Goal: Information Seeking & Learning: Learn about a topic

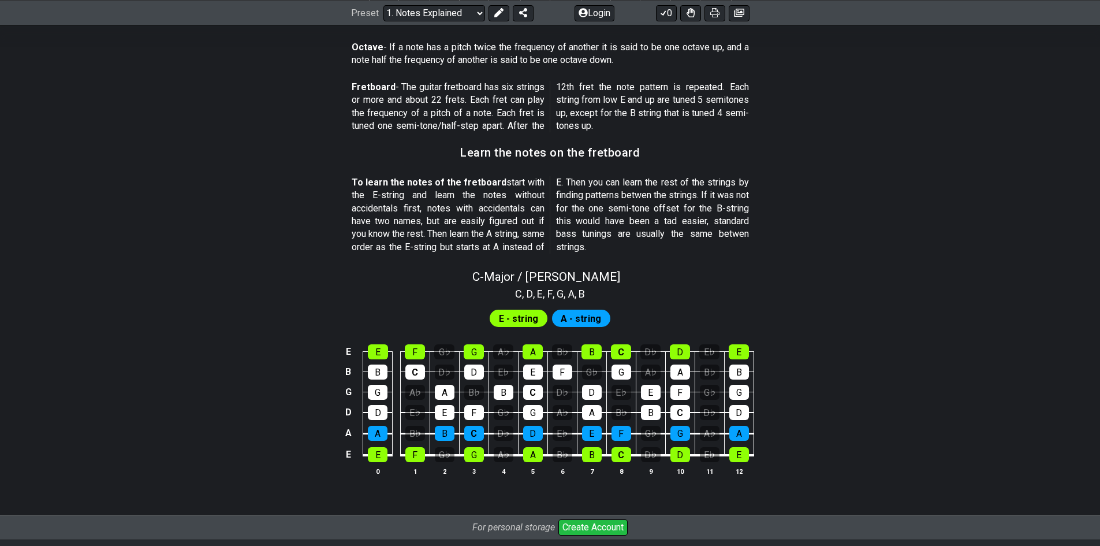
scroll to position [924, 0]
click at [381, 351] on div "E" at bounding box center [378, 351] width 20 height 15
click at [382, 353] on div "E" at bounding box center [378, 351] width 20 height 15
click at [588, 313] on span "A - string" at bounding box center [581, 318] width 40 height 17
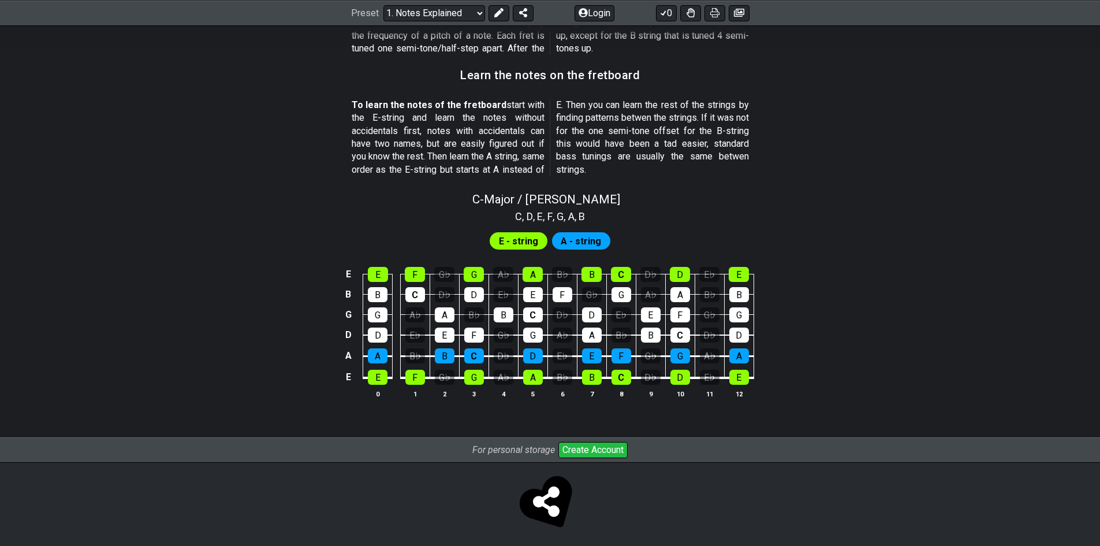
scroll to position [1007, 0]
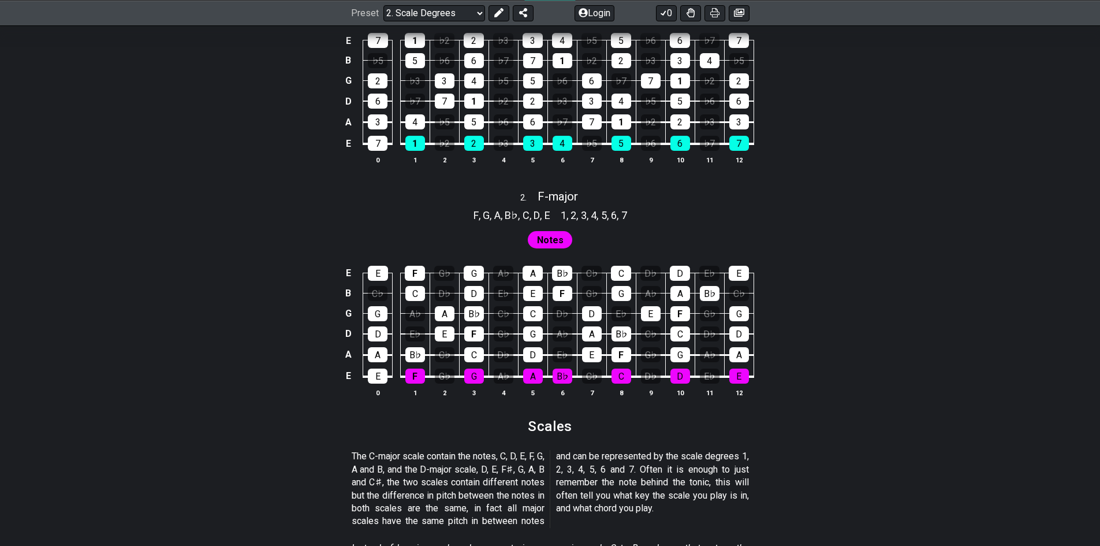
scroll to position [866, 0]
